Goal: Task Accomplishment & Management: Manage account settings

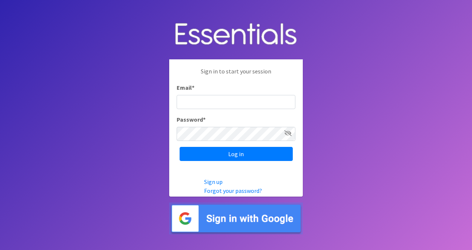
click at [206, 100] on input "Email *" at bounding box center [236, 102] width 119 height 14
click at [210, 102] on input "Email *" at bounding box center [236, 102] width 119 height 14
type input "[PERSON_NAME][EMAIL_ADDRESS][PERSON_NAME][DOMAIN_NAME]"
click at [231, 190] on link "Forgot your password?" at bounding box center [233, 190] width 58 height 7
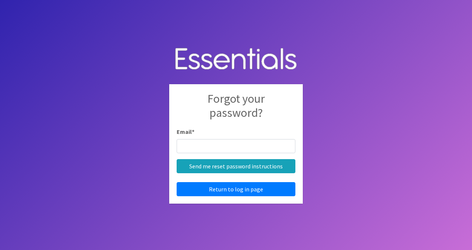
click at [220, 147] on input "Email *" at bounding box center [236, 146] width 119 height 14
type input "[PERSON_NAME][EMAIL_ADDRESS][PERSON_NAME][DOMAIN_NAME]"
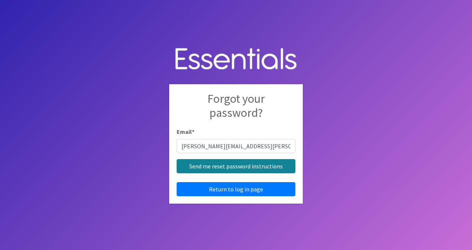
click at [239, 169] on input "Send me reset password instructions" at bounding box center [236, 166] width 119 height 14
